Goal: Transaction & Acquisition: Purchase product/service

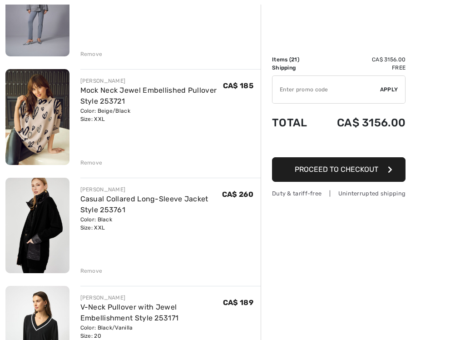
scroll to position [592, 0]
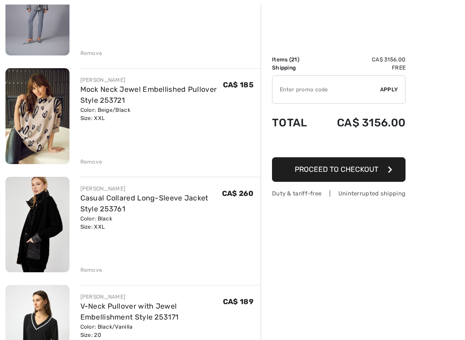
click at [30, 126] on img at bounding box center [37, 116] width 64 height 96
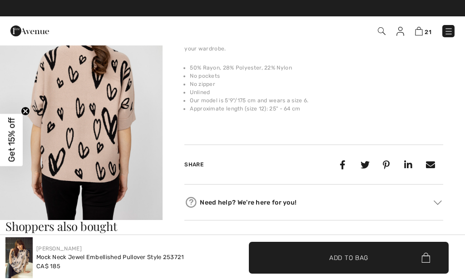
scroll to position [633, 0]
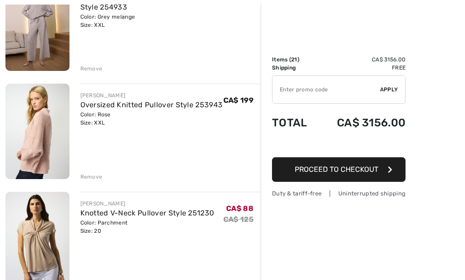
scroll to position [145, 0]
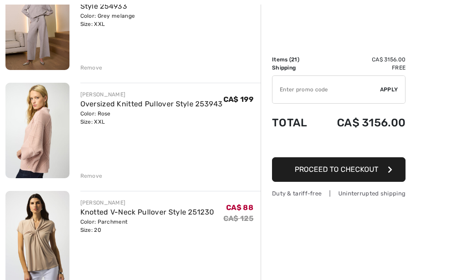
click at [69, 156] on img at bounding box center [37, 130] width 64 height 95
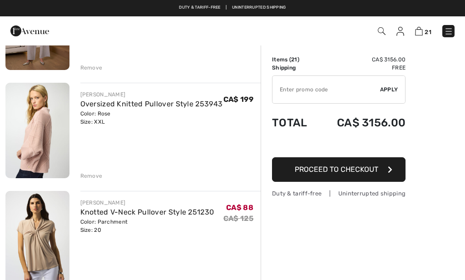
scroll to position [145, 0]
click at [92, 174] on div "Remove" at bounding box center [91, 176] width 22 height 8
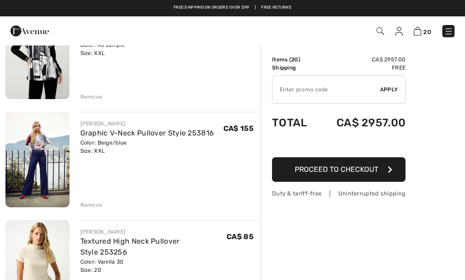
scroll to position [1414, 0]
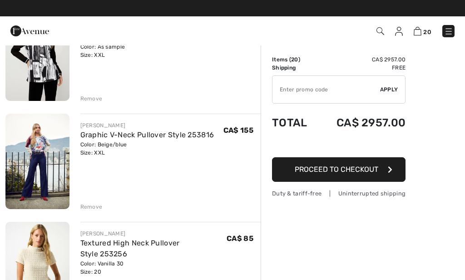
click at [23, 222] on img at bounding box center [37, 270] width 64 height 96
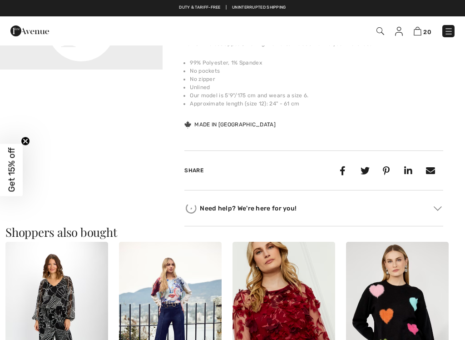
scroll to position [331, 0]
